Goal: Task Accomplishment & Management: Complete application form

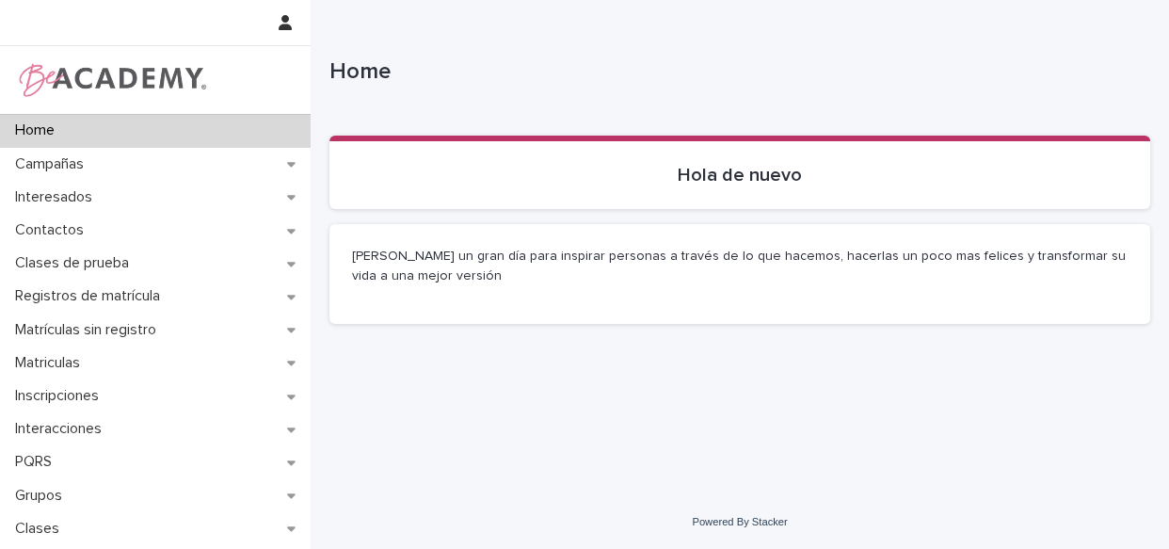
click at [68, 254] on p "Clases de prueba" at bounding box center [76, 263] width 137 height 18
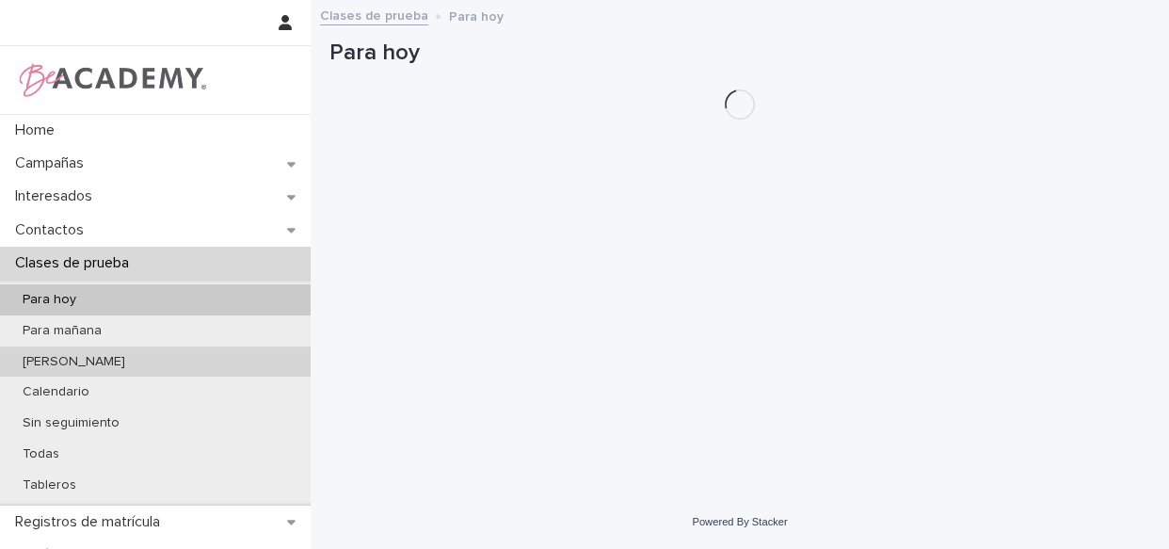
click at [100, 362] on div "[PERSON_NAME]" at bounding box center [155, 361] width 311 height 31
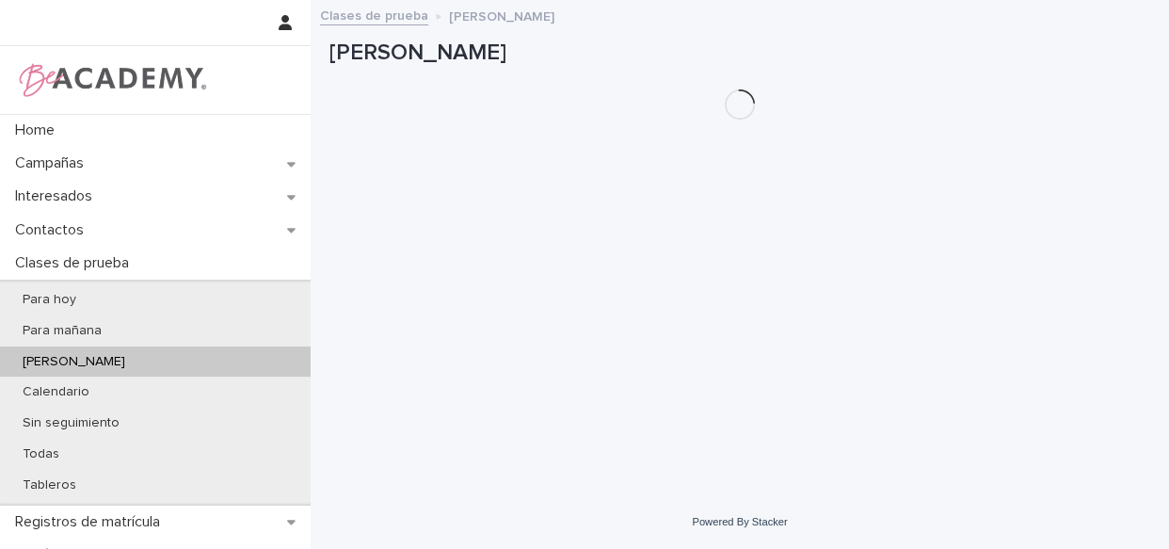
click at [100, 362] on div "[PERSON_NAME]" at bounding box center [155, 361] width 311 height 31
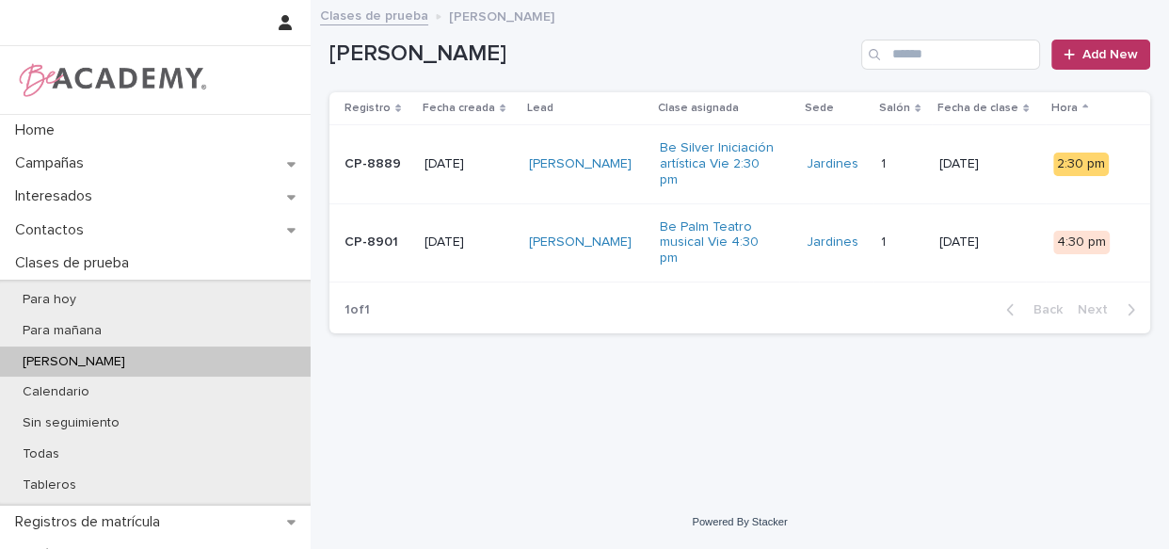
click at [640, 180] on div "[PERSON_NAME]" at bounding box center [587, 164] width 116 height 31
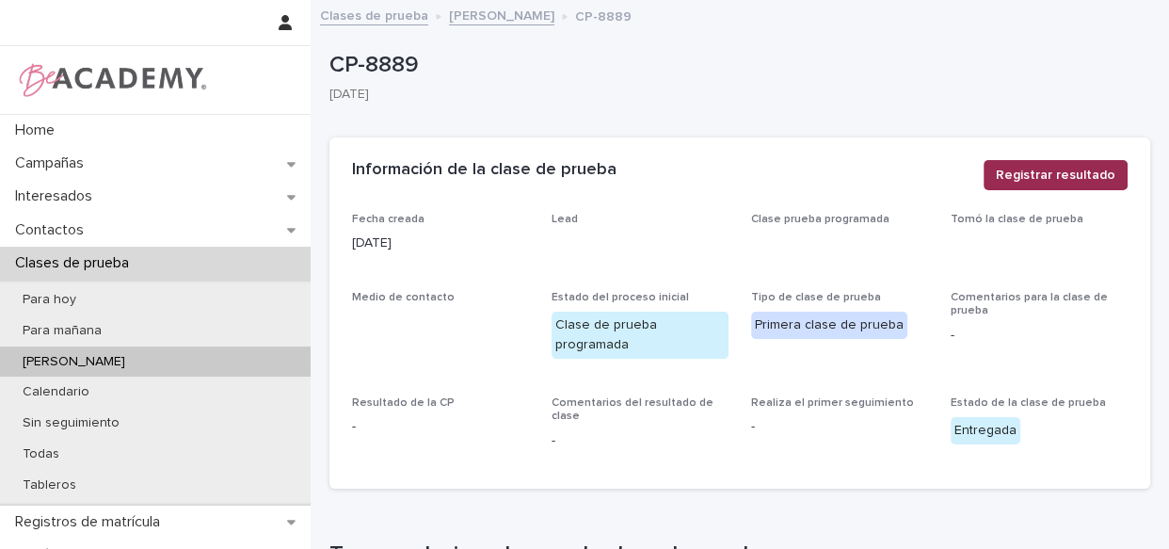
click at [1036, 176] on span "Registrar resultado" at bounding box center [1056, 175] width 120 height 19
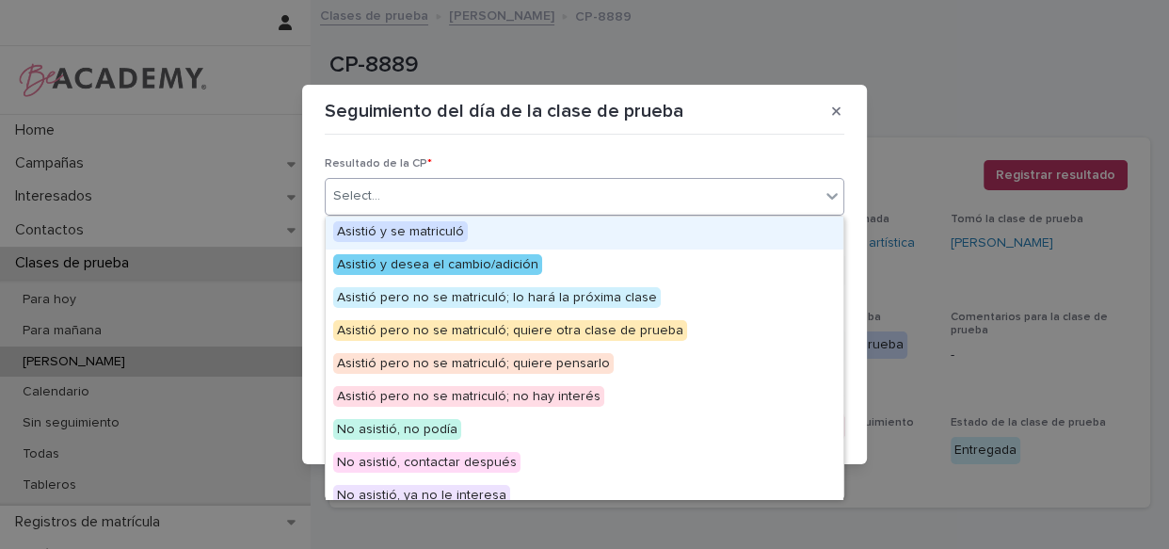
drag, startPoint x: 683, startPoint y: 189, endPoint x: 672, endPoint y: 201, distance: 15.3
click at [682, 189] on div "Select..." at bounding box center [573, 196] width 494 height 31
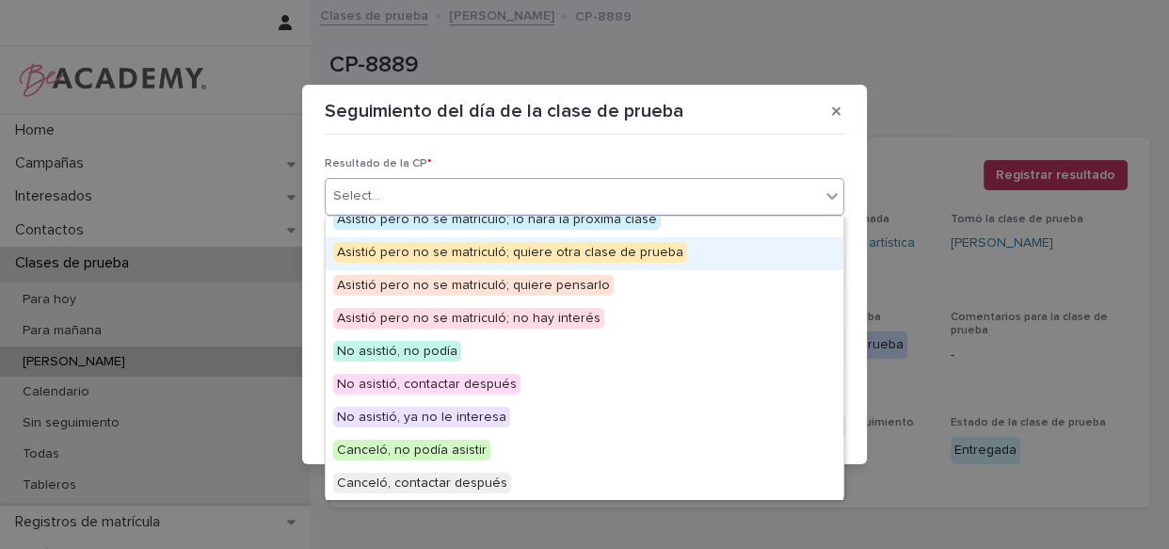
scroll to position [83, 0]
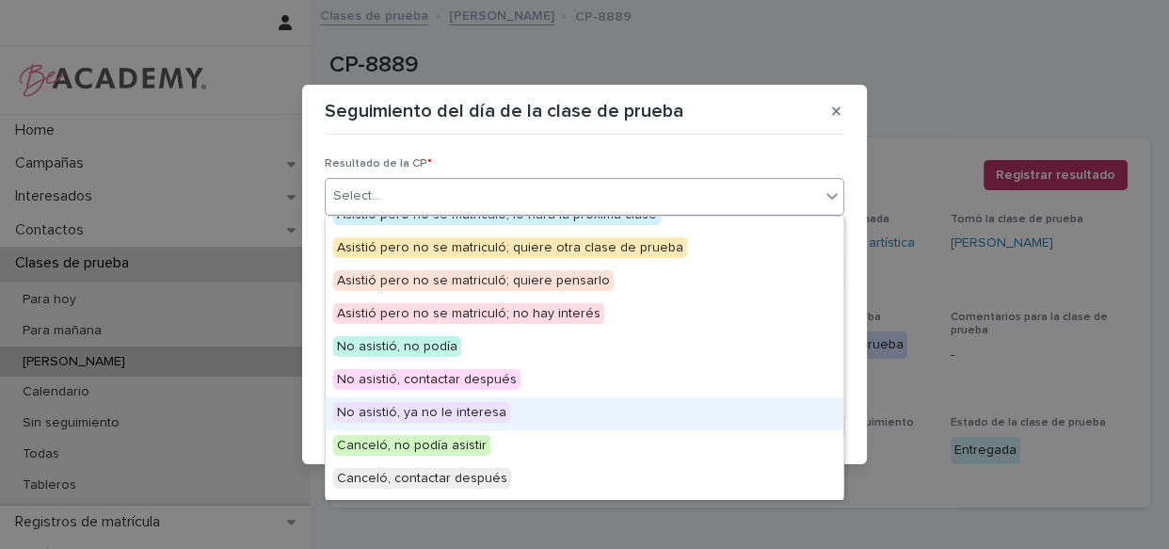
click at [498, 412] on span "No asistió, ya no le interesa" at bounding box center [421, 412] width 177 height 21
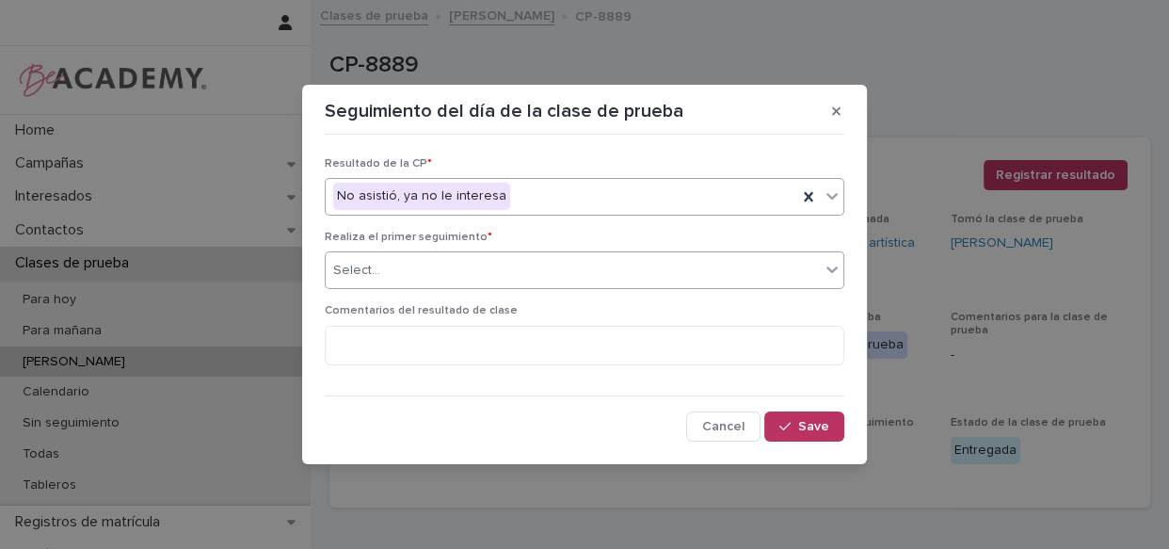
click at [522, 276] on div "Select..." at bounding box center [573, 270] width 494 height 31
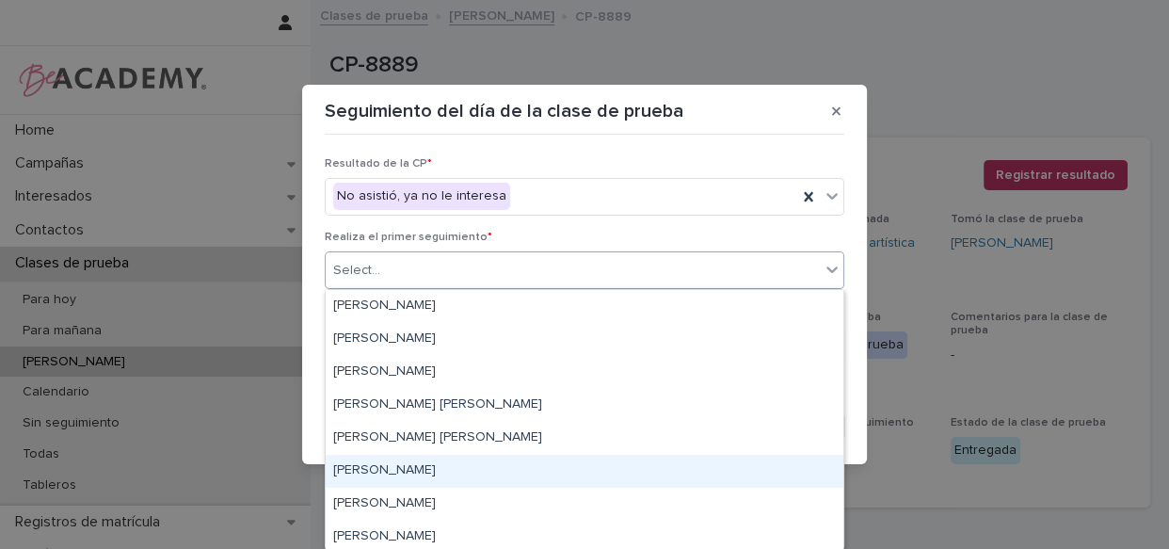
click at [460, 464] on div "[PERSON_NAME]" at bounding box center [585, 471] width 518 height 33
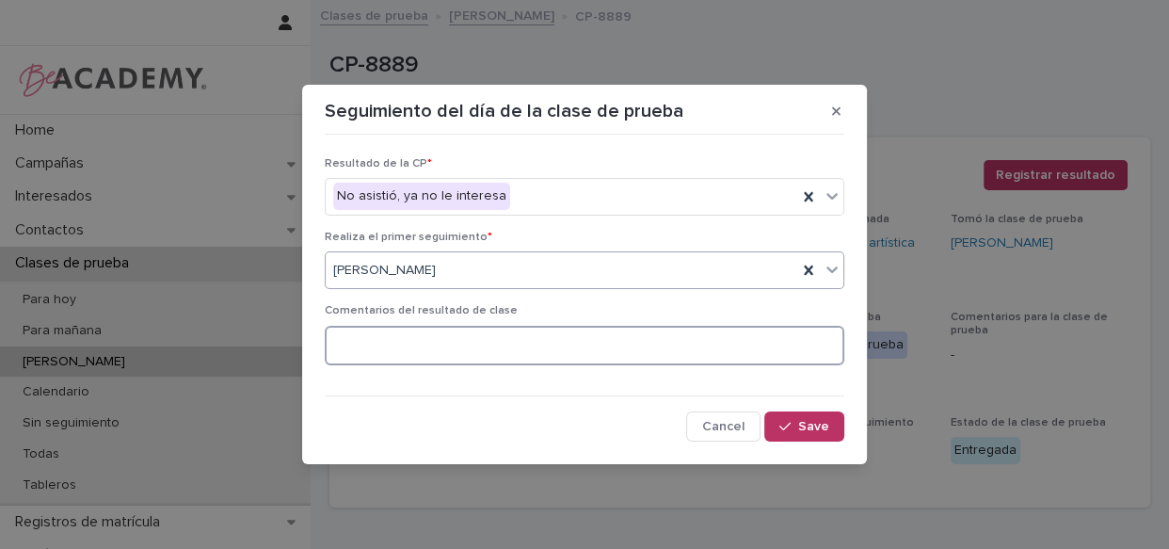
click at [488, 326] on textarea at bounding box center [585, 346] width 520 height 40
type textarea "**********"
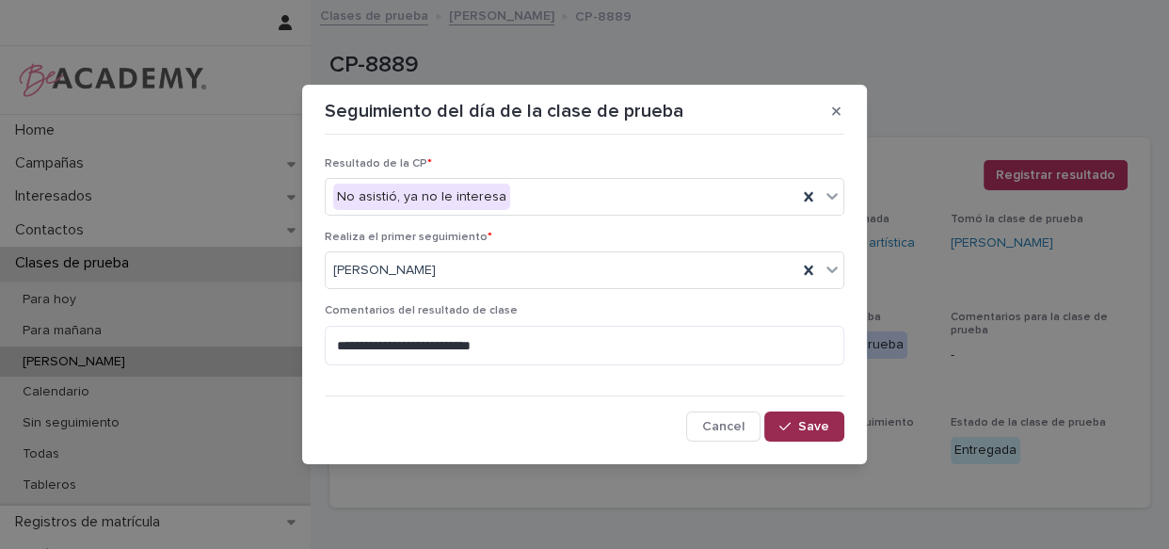
click at [791, 418] on button "Save" at bounding box center [804, 426] width 80 height 30
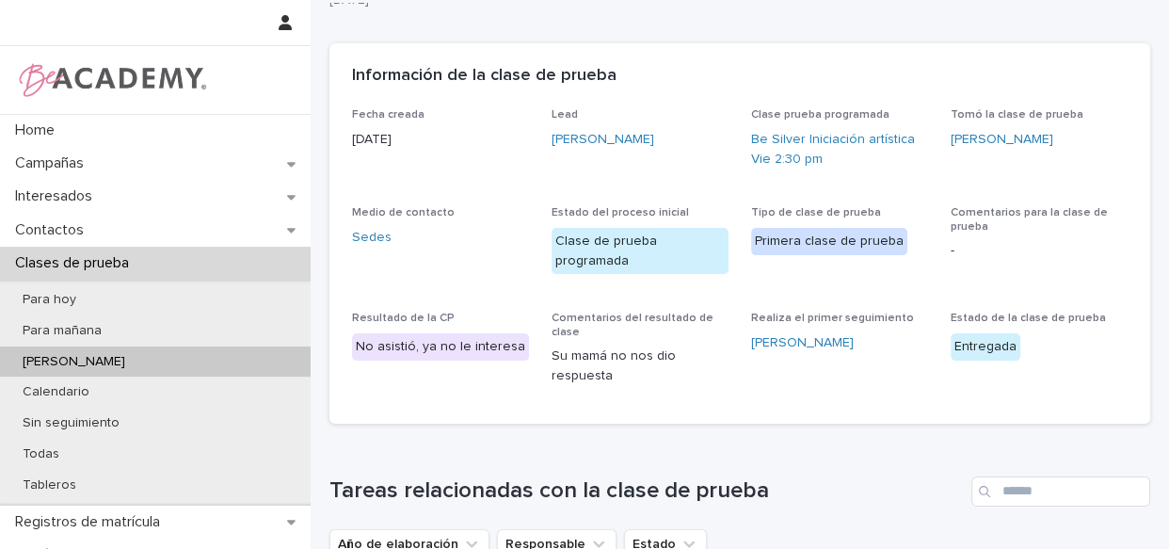
scroll to position [0, 0]
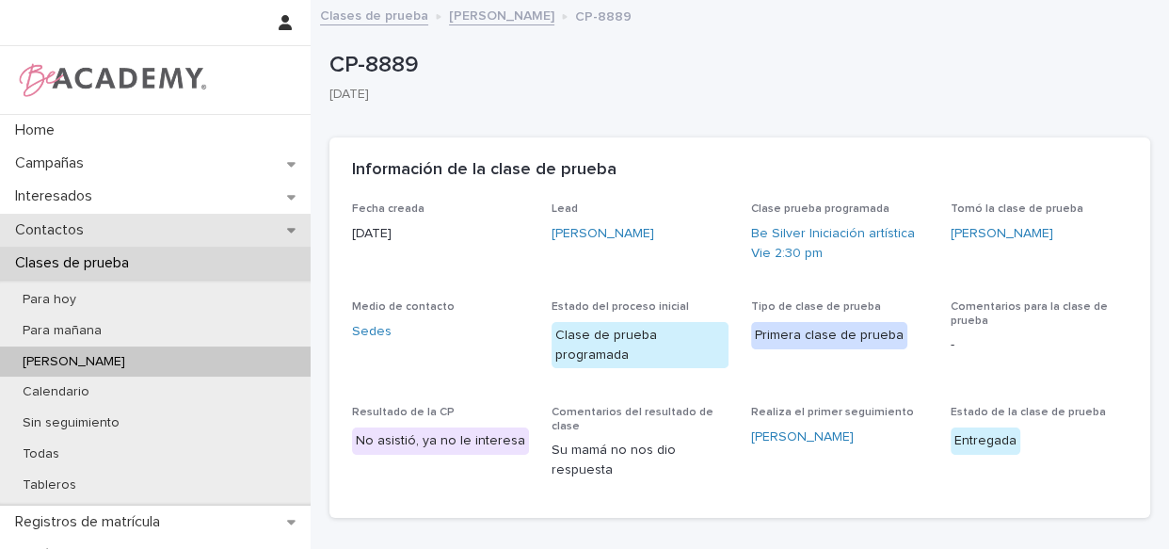
click at [128, 230] on div "Contactos" at bounding box center [155, 230] width 311 height 33
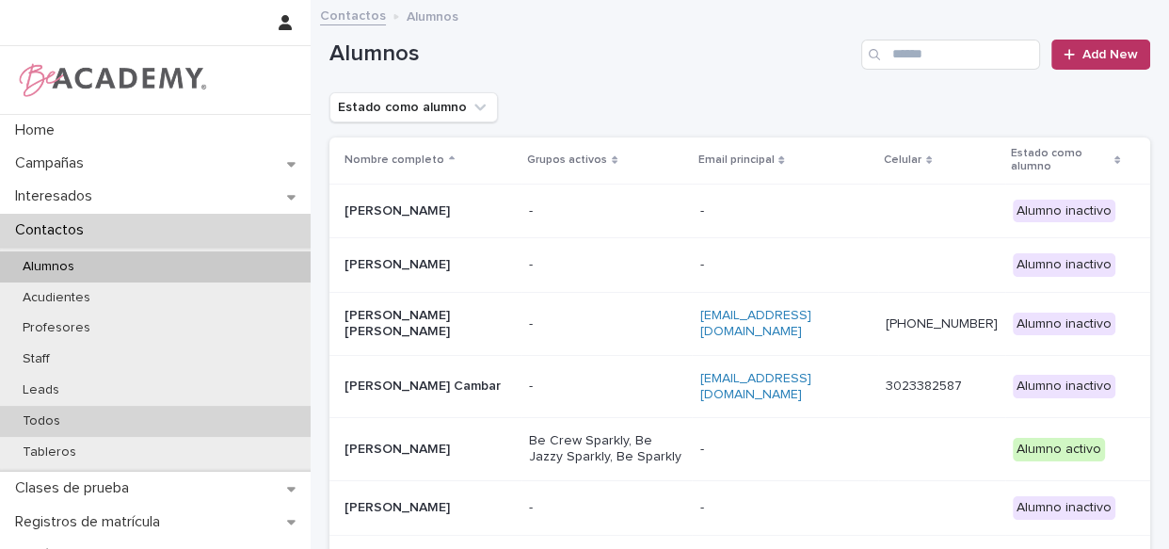
click at [69, 428] on p "Todos" at bounding box center [42, 421] width 68 height 16
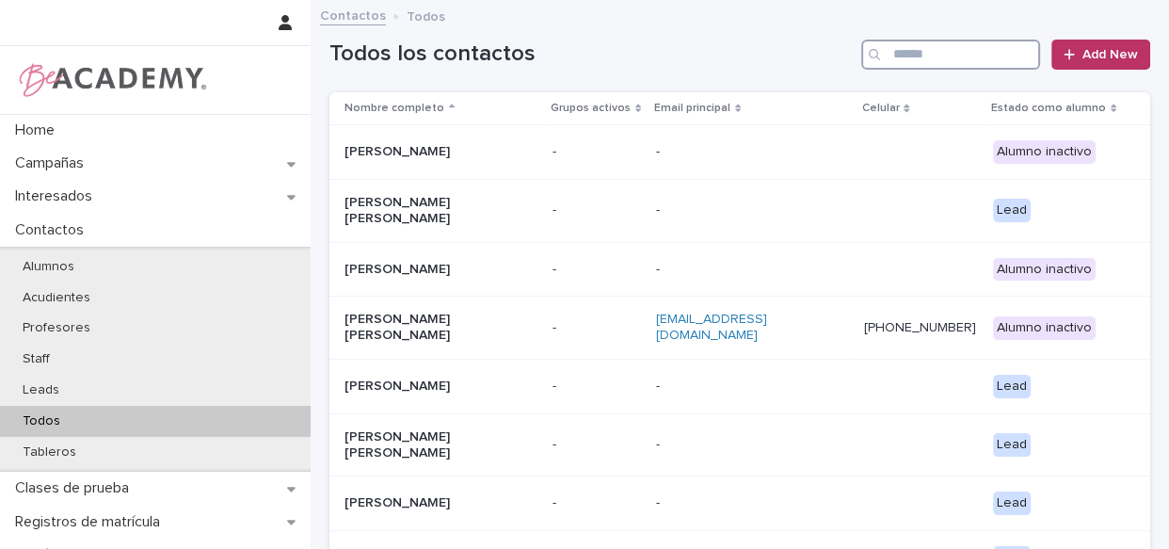
click at [939, 40] on input "Search" at bounding box center [950, 55] width 179 height 30
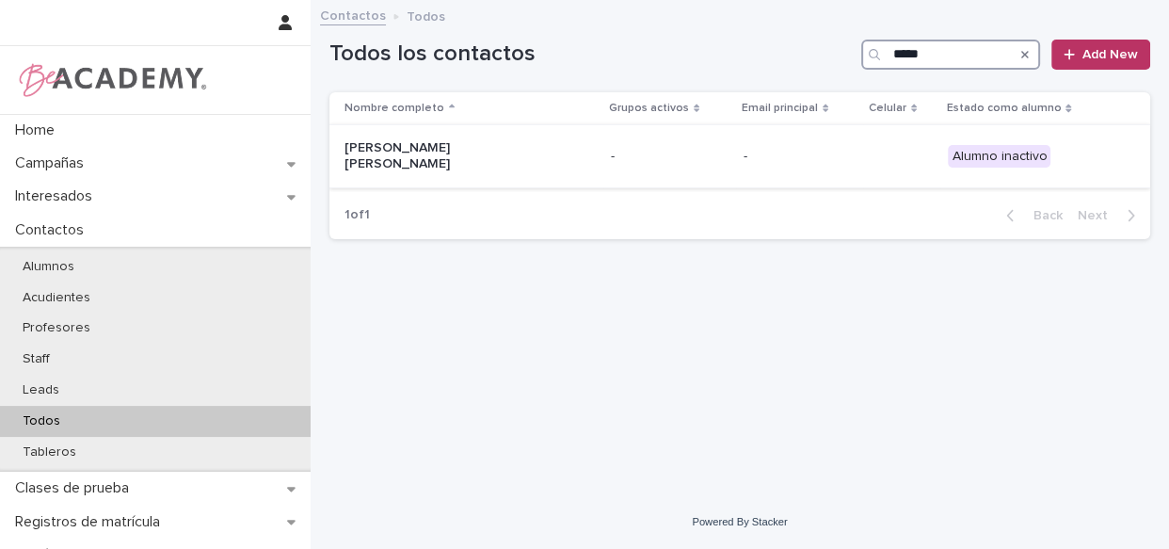
type input "*****"
click at [560, 147] on div "[PERSON_NAME] [PERSON_NAME]" at bounding box center [470, 156] width 251 height 47
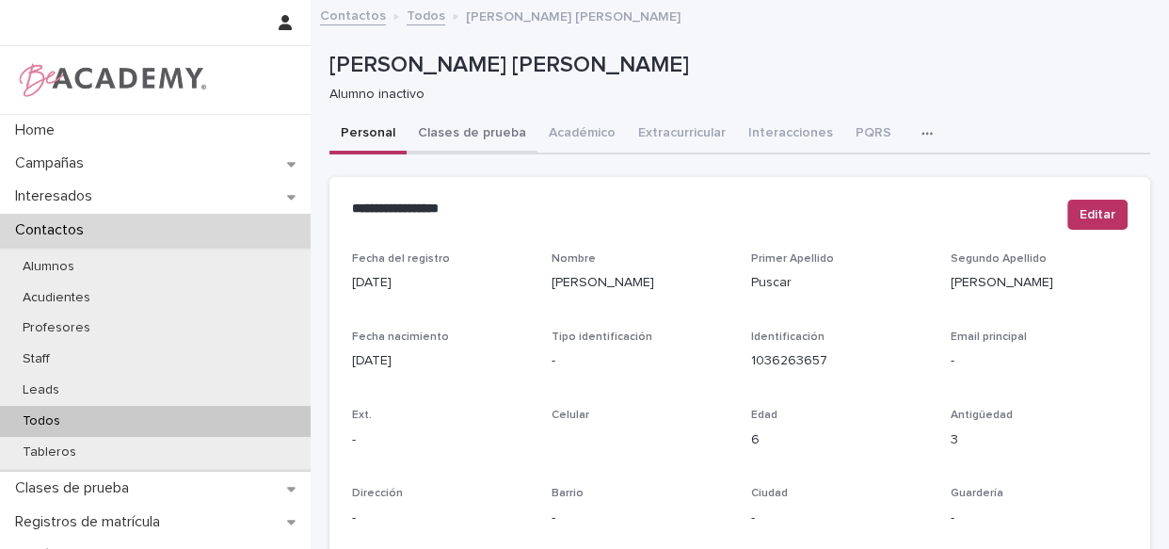
click at [486, 129] on button "Clases de prueba" at bounding box center [472, 135] width 131 height 40
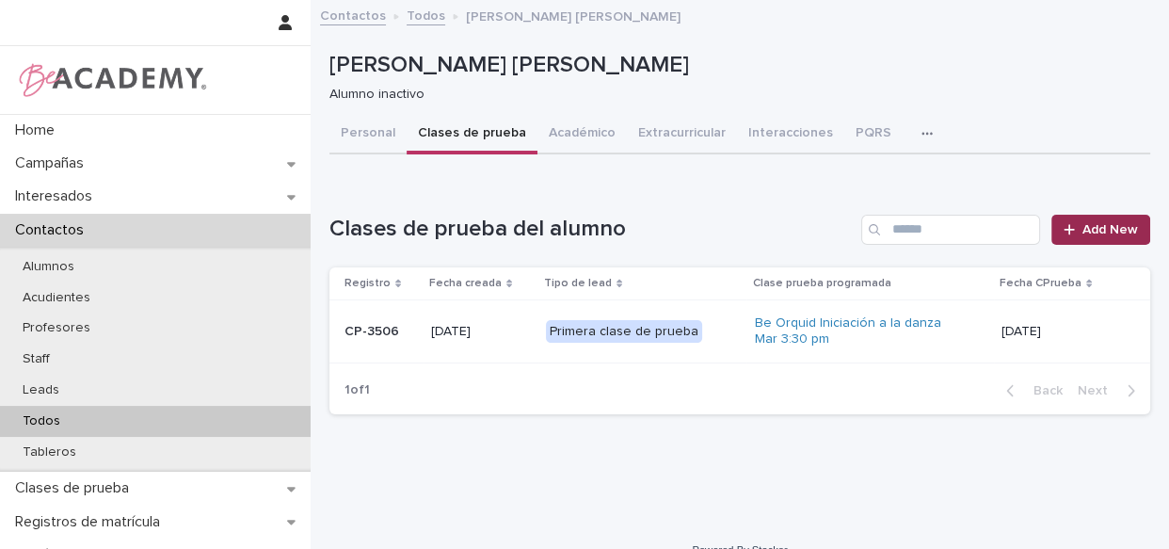
click at [1094, 223] on span "Add New" at bounding box center [1111, 229] width 56 height 13
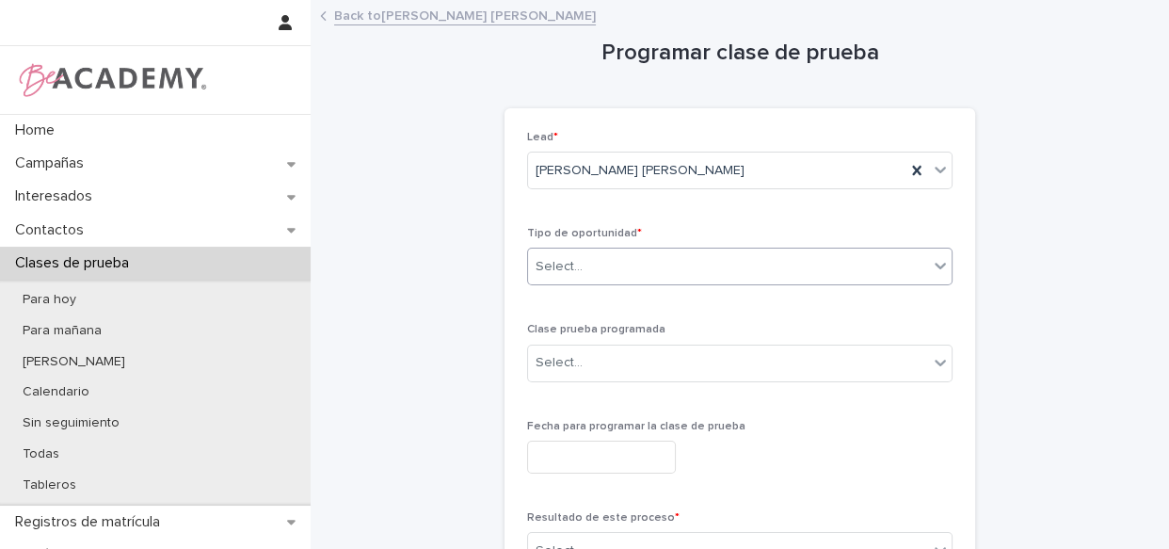
click at [668, 275] on div "Select..." at bounding box center [728, 266] width 400 height 31
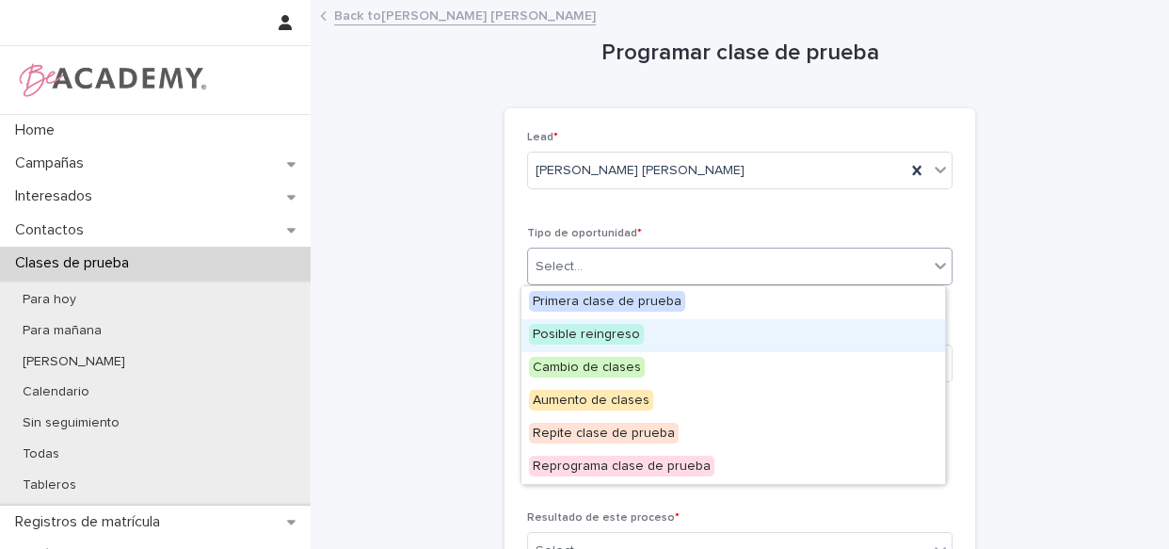
click at [623, 336] on span "Posible reingreso" at bounding box center [586, 334] width 115 height 21
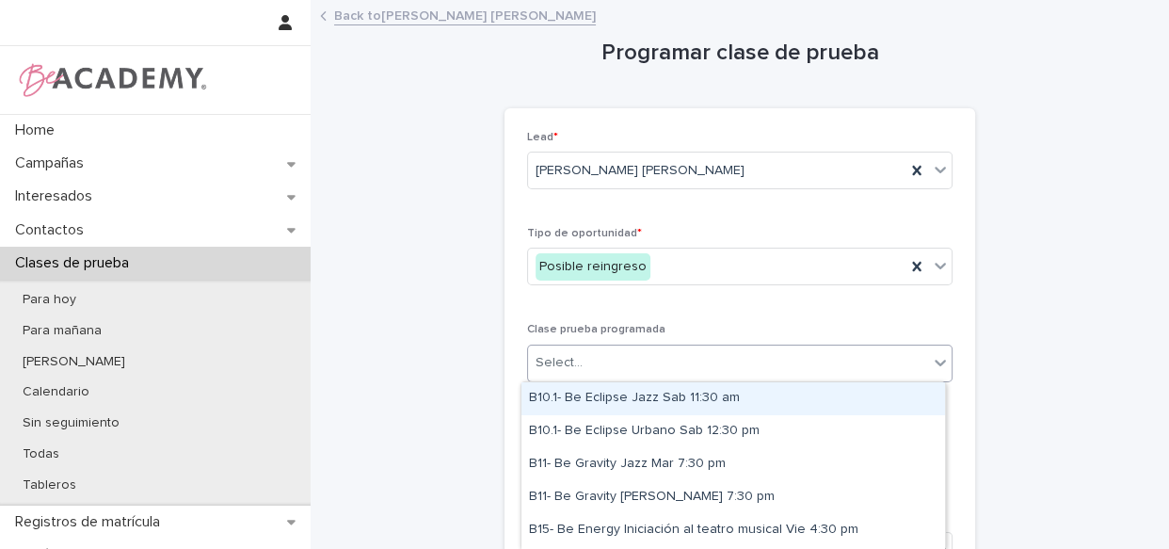
click at [608, 359] on div "Select..." at bounding box center [728, 362] width 400 height 31
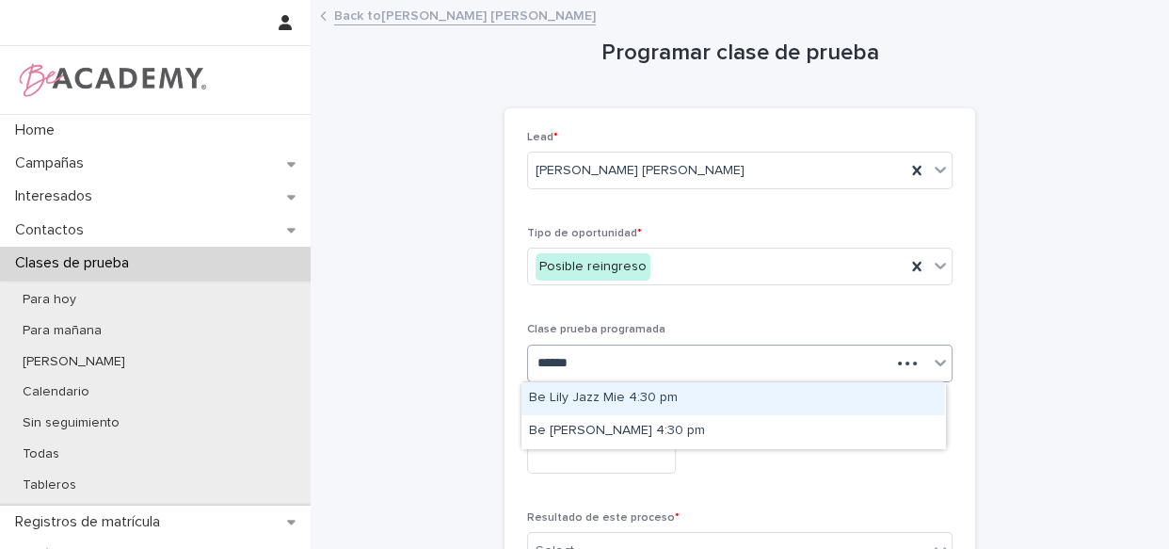
type input "*******"
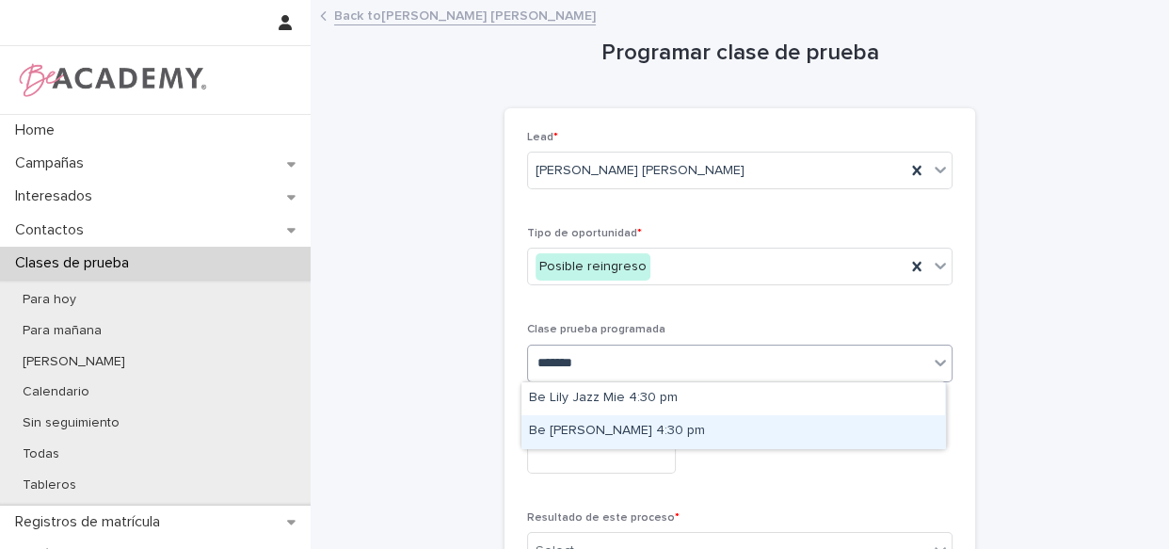
click at [633, 426] on div "Be [PERSON_NAME] 4:30 pm" at bounding box center [734, 431] width 424 height 33
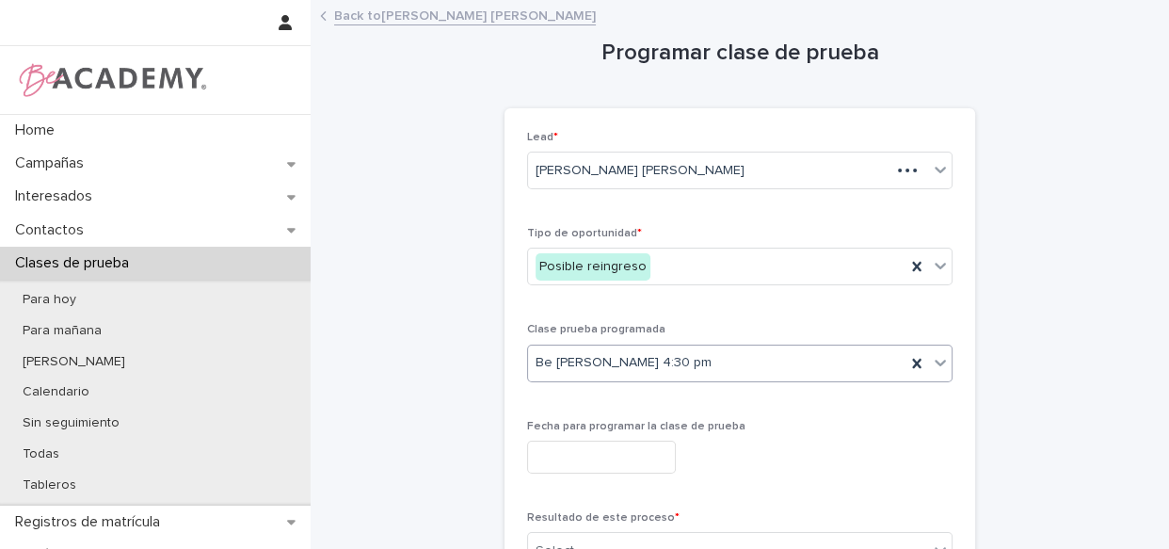
click at [623, 449] on input "text" at bounding box center [601, 457] width 149 height 33
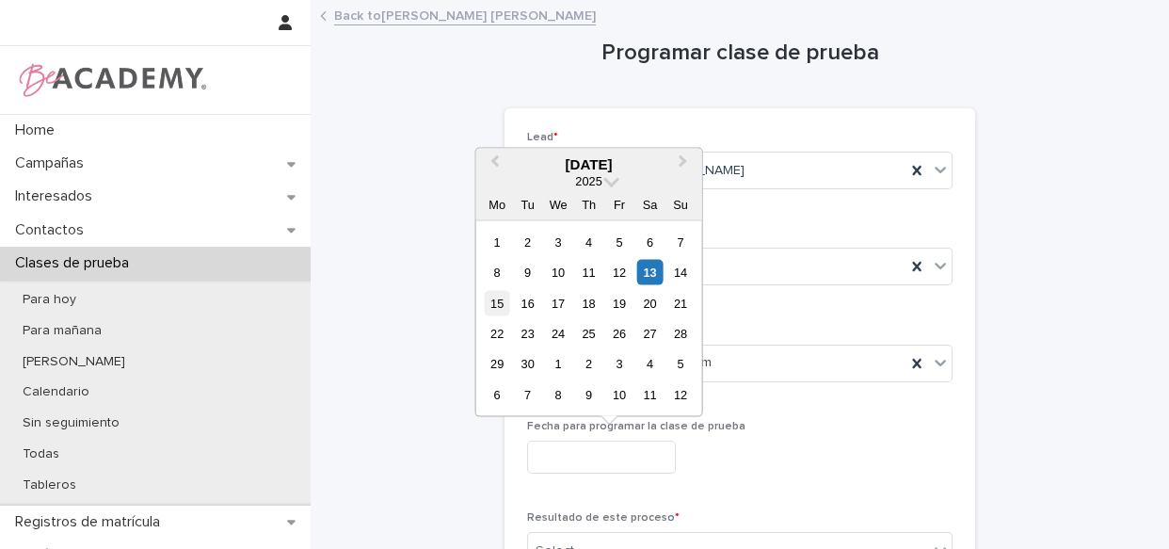
click at [499, 310] on div "15" at bounding box center [497, 302] width 25 height 25
type input "**********"
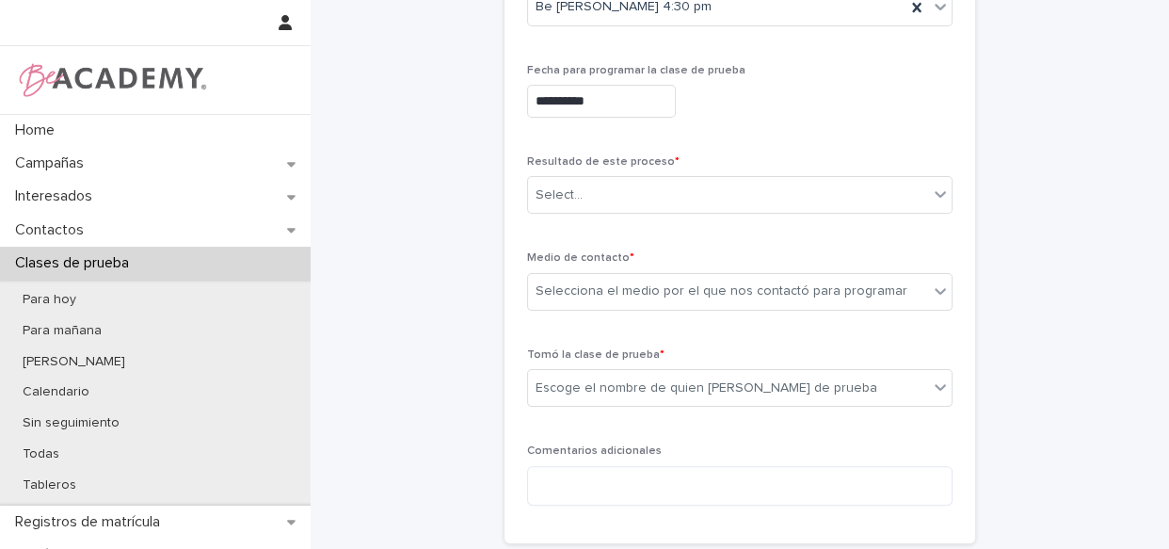
scroll to position [358, 0]
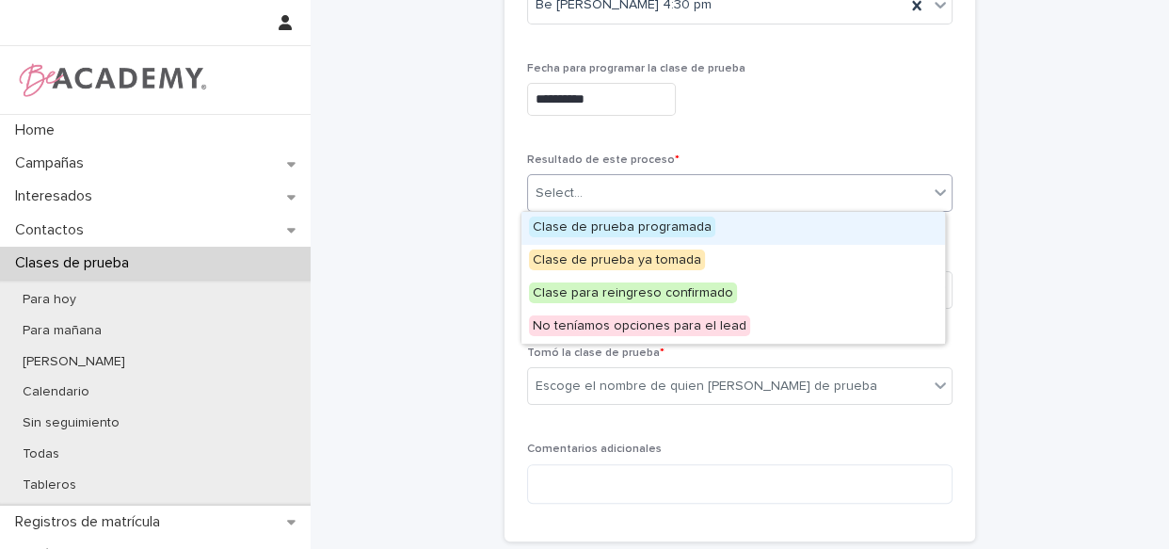
click at [606, 198] on div "Select..." at bounding box center [728, 193] width 400 height 31
click at [620, 229] on span "Clase de prueba programada" at bounding box center [622, 227] width 186 height 21
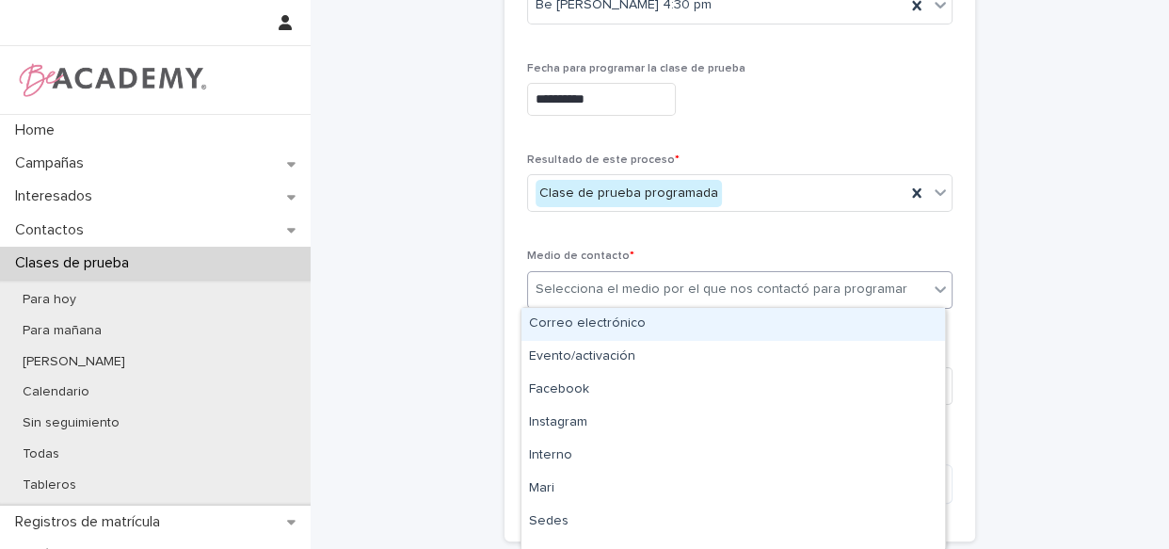
click at [685, 288] on div "Selecciona el medio por el que nos contactó para programar" at bounding box center [722, 290] width 372 height 20
type input "*"
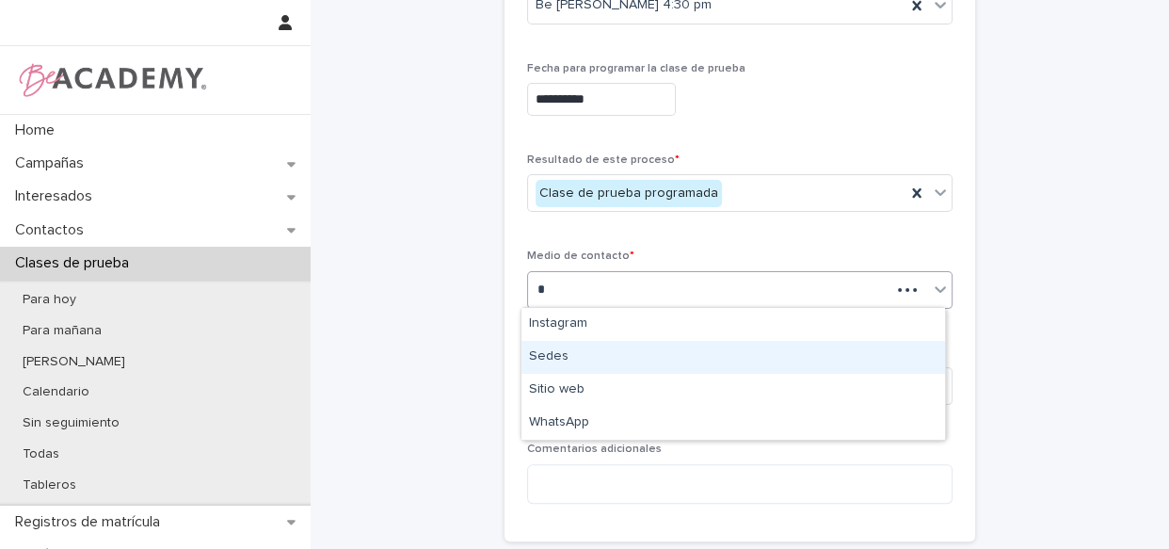
click at [633, 350] on div "Sedes" at bounding box center [734, 357] width 424 height 33
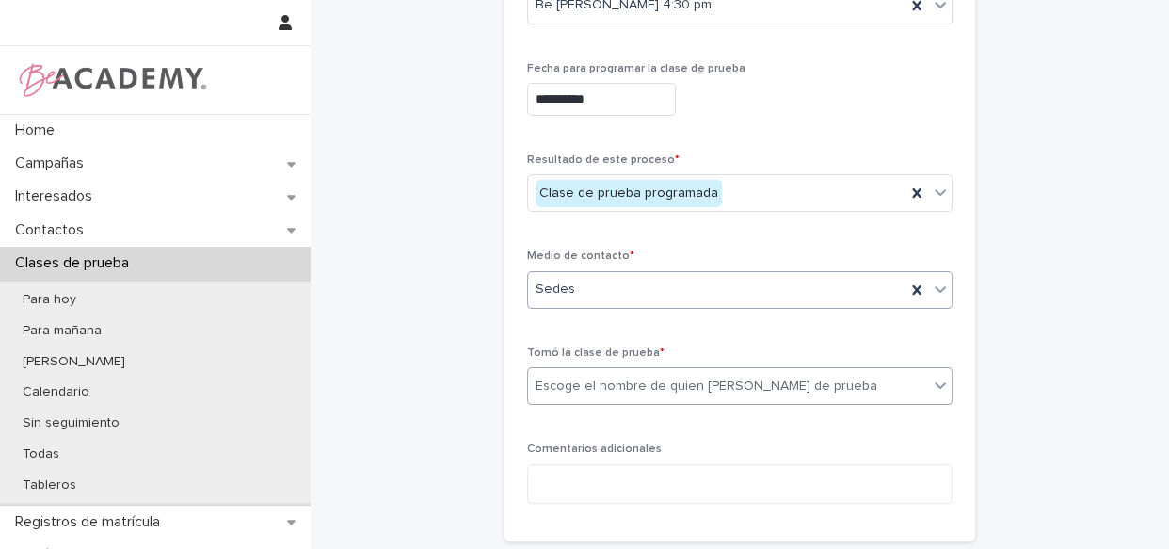
click at [630, 380] on div "Escoge el nombre de quien [PERSON_NAME] de prueba" at bounding box center [707, 387] width 342 height 20
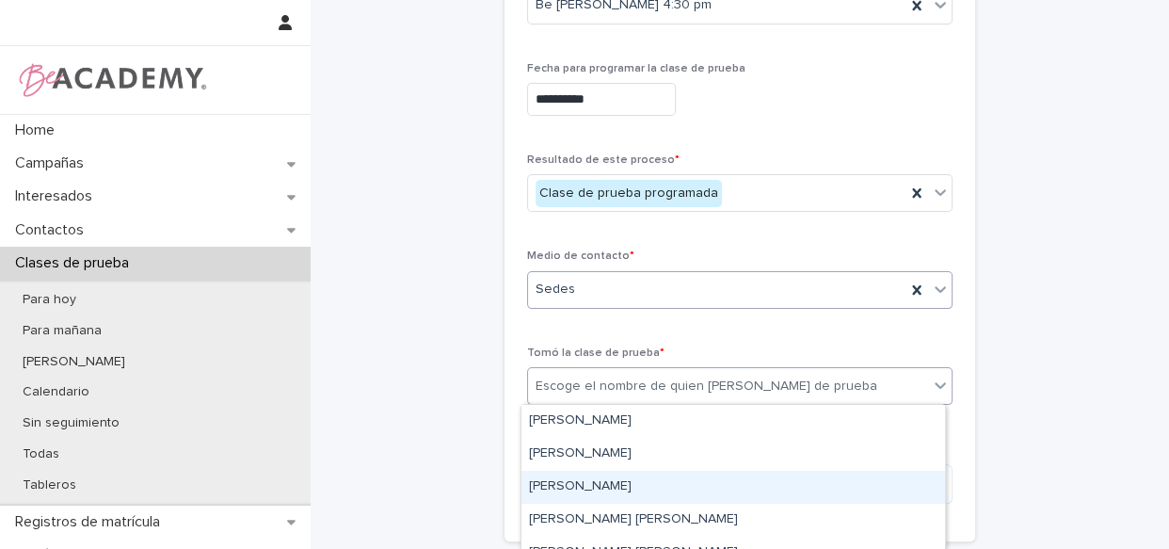
scroll to position [85, 0]
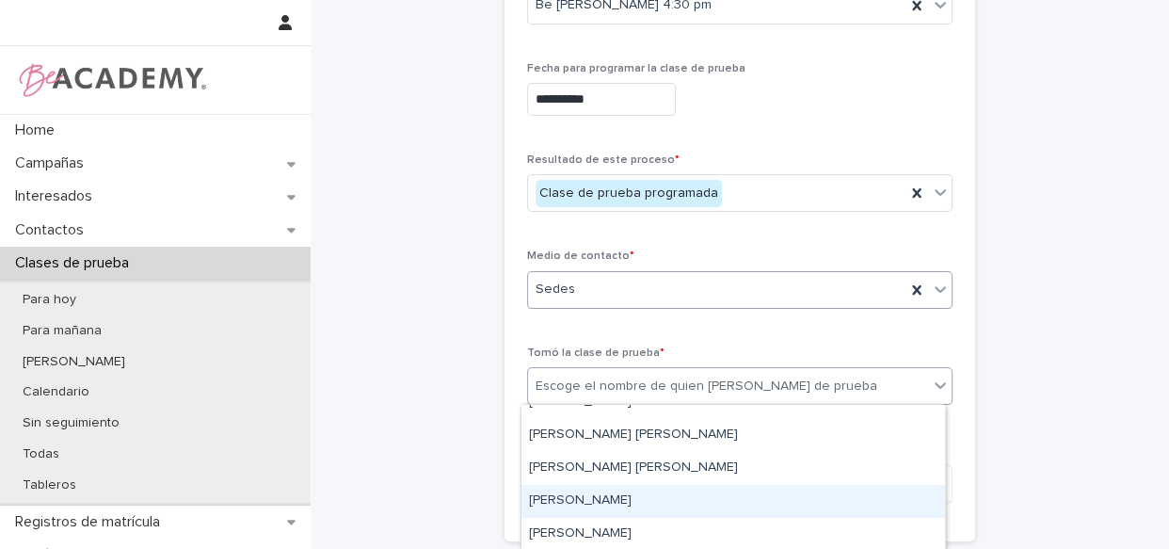
click at [631, 496] on div "[PERSON_NAME]" at bounding box center [734, 501] width 424 height 33
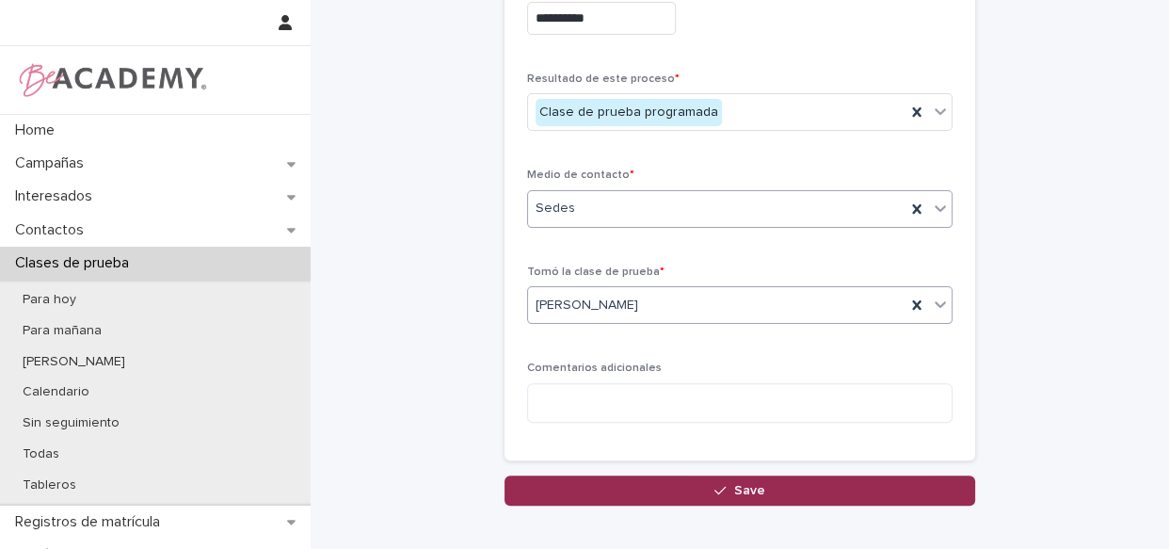
scroll to position [443, 0]
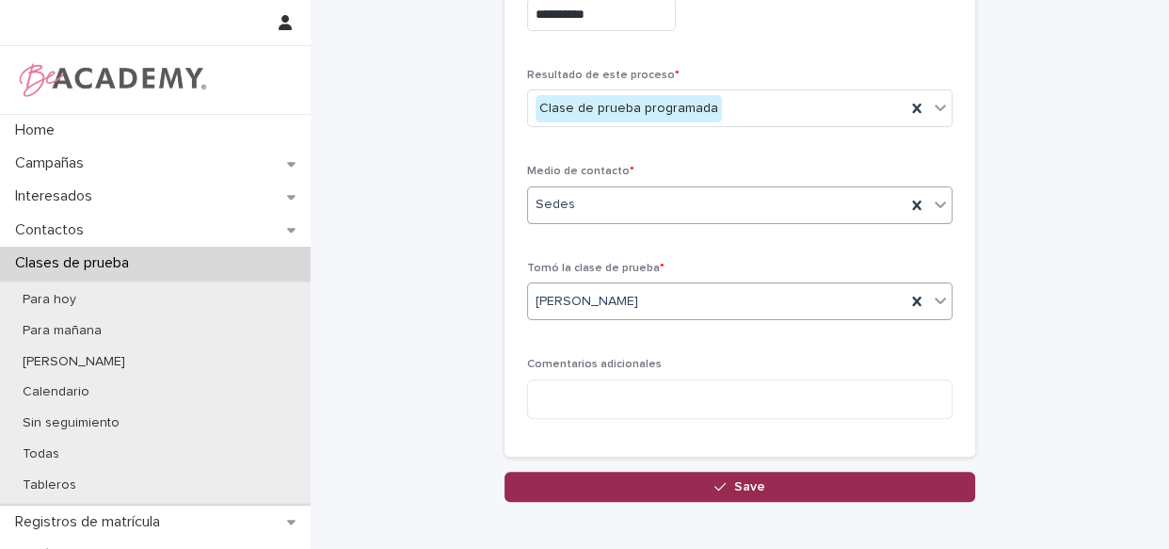
click at [744, 480] on span "Save" at bounding box center [749, 486] width 31 height 13
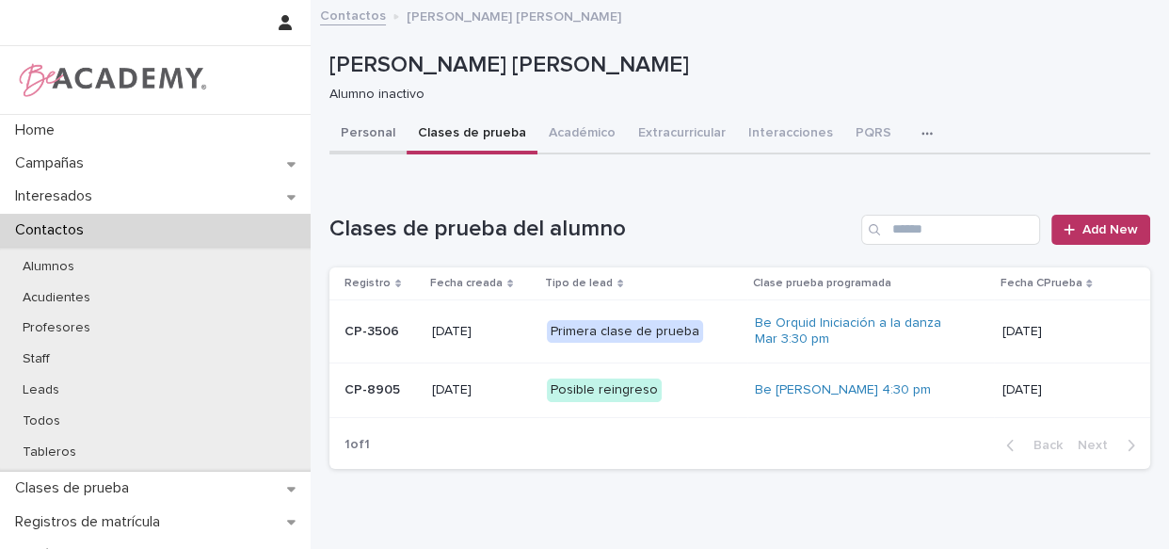
click at [392, 136] on button "Personal" at bounding box center [368, 135] width 77 height 40
